Goal: Task Accomplishment & Management: Manage account settings

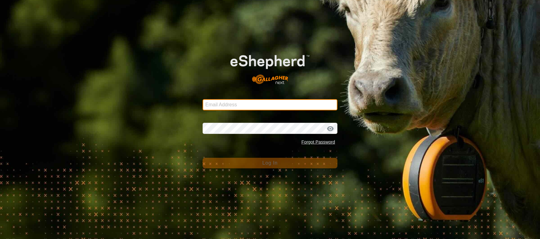
type input "deeremond@gmail.com"
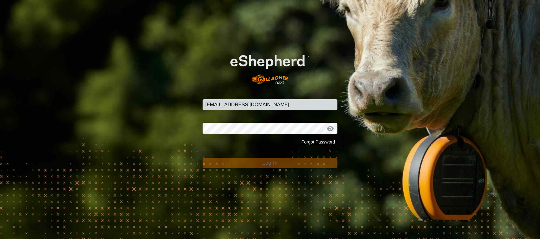
click at [243, 166] on button "Log In" at bounding box center [270, 162] width 135 height 11
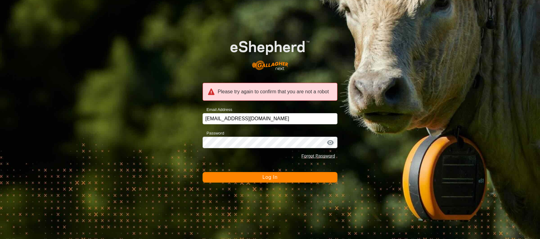
click at [215, 91] on div "Please try again to confirm that you are not a robot" at bounding box center [270, 92] width 135 height 18
click at [239, 178] on button "Log In" at bounding box center [270, 177] width 135 height 11
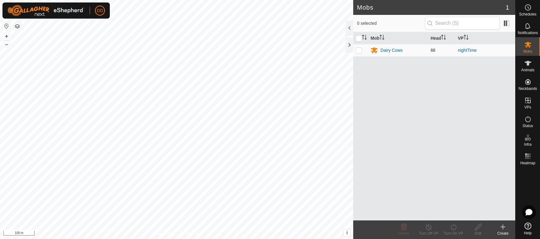
click at [356, 52] on p-checkbox at bounding box center [359, 50] width 6 height 5
checkbox input "true"
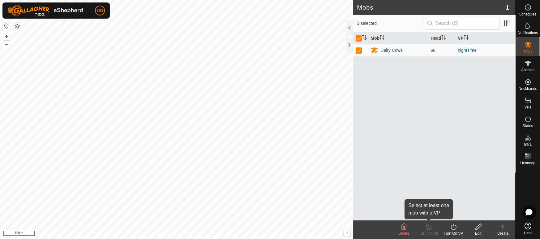
click at [426, 231] on div "Turn Off VP" at bounding box center [428, 233] width 25 height 6
